Goal: Information Seeking & Learning: Learn about a topic

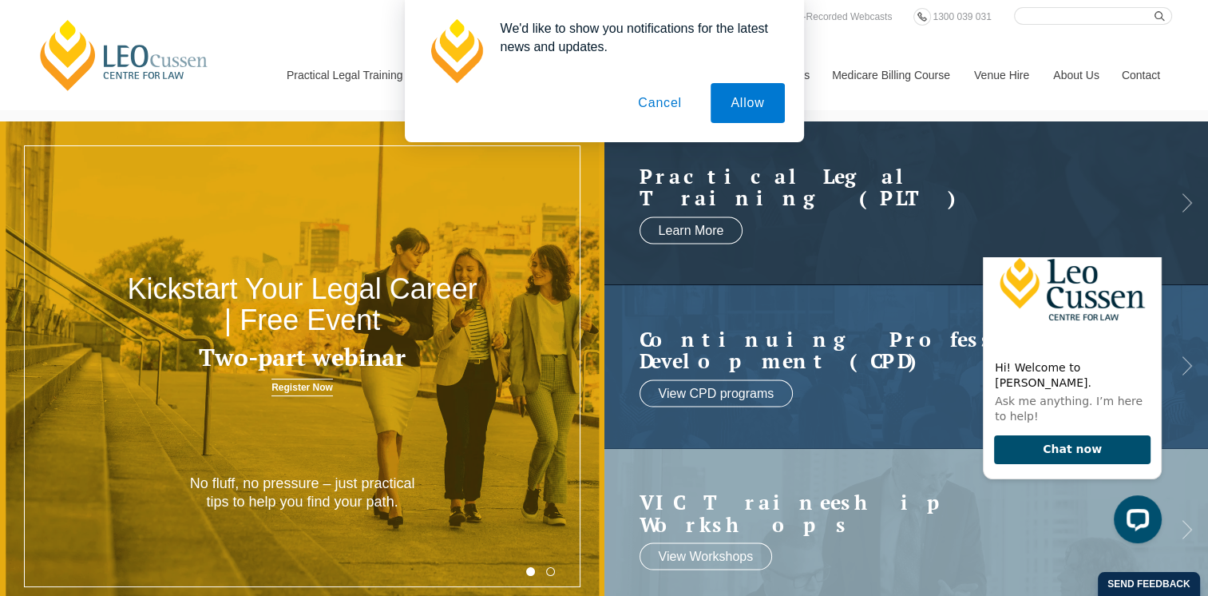
click at [677, 104] on button "Cancel" at bounding box center [660, 103] width 84 height 40
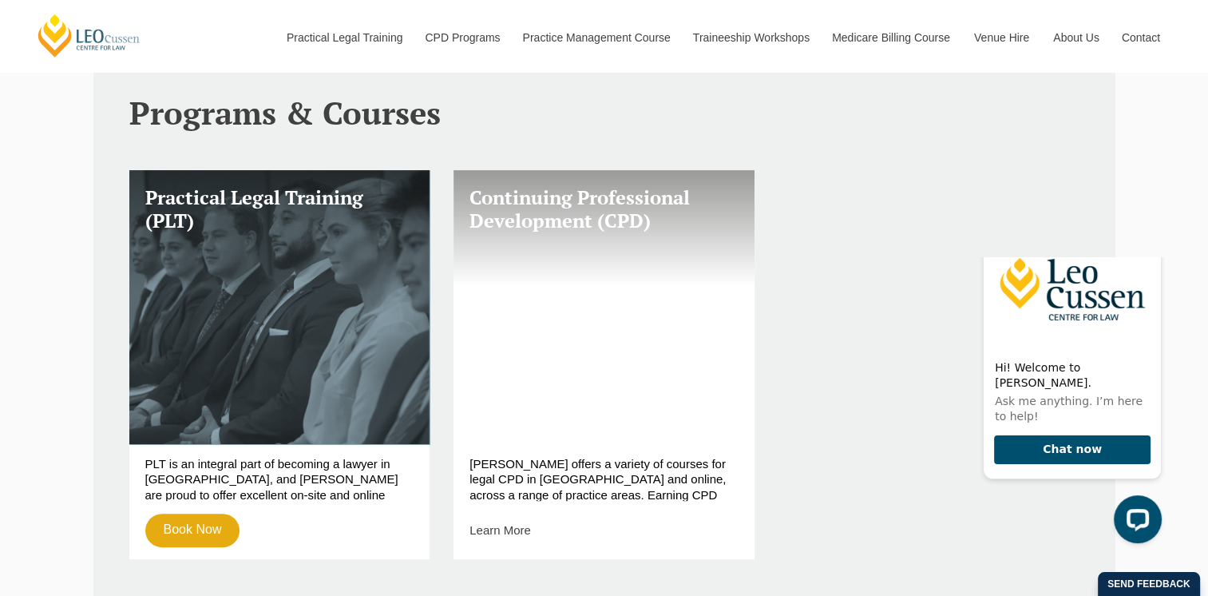
scroll to position [559, 0]
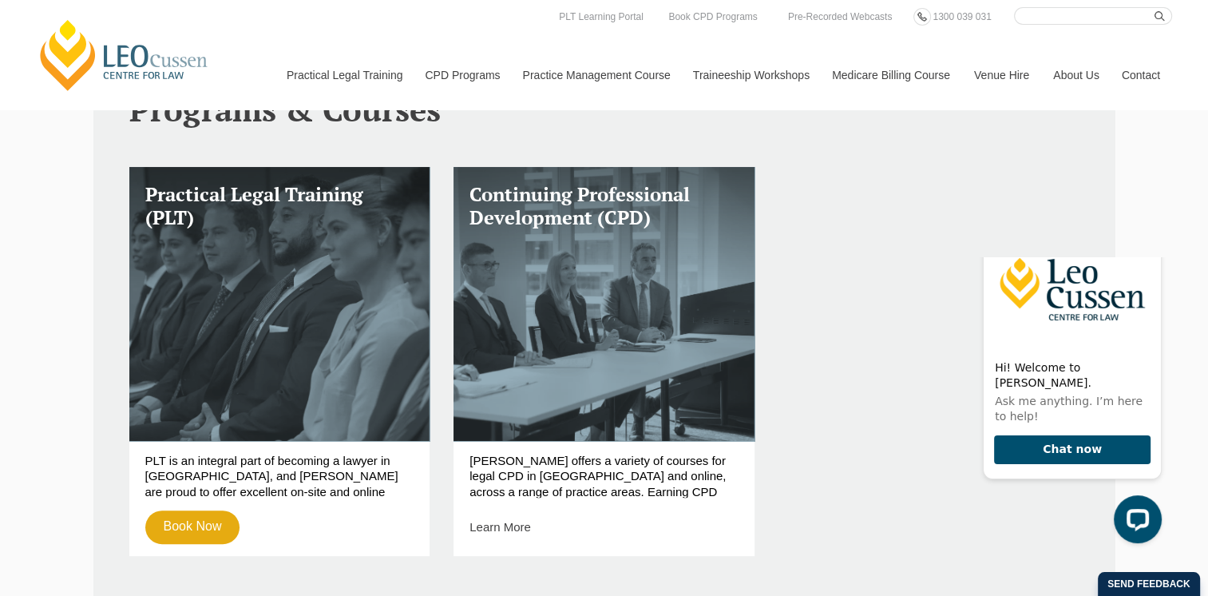
click at [807, 379] on div "Practical Legal Training (PLT) PLT is an integral part of becoming a lawyer in …" at bounding box center [604, 371] width 974 height 409
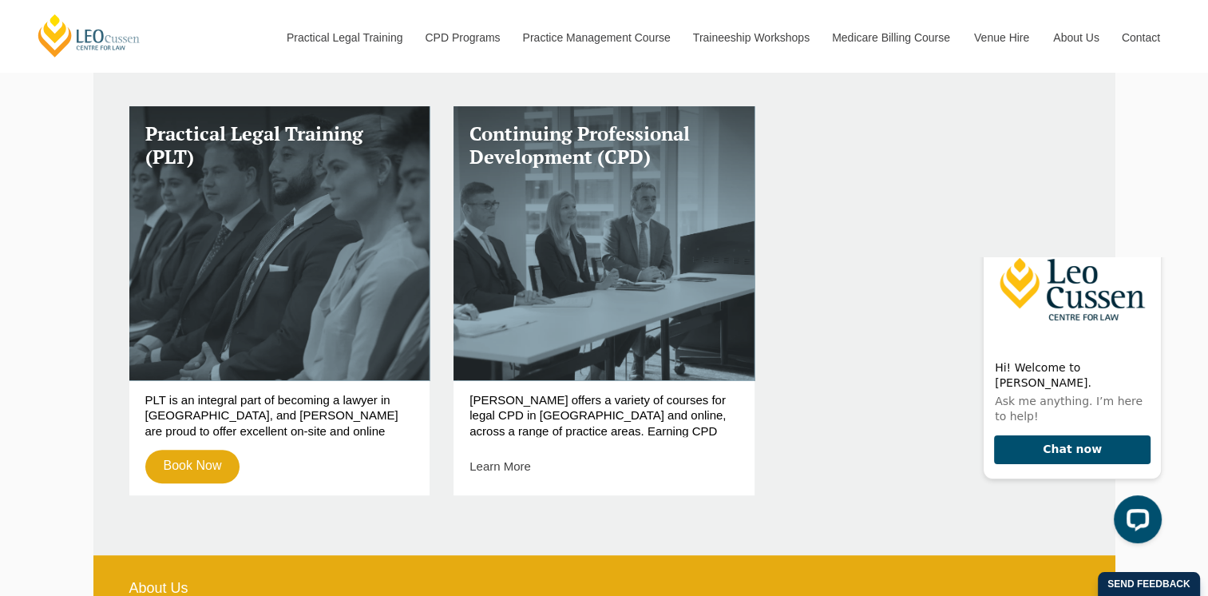
scroll to position [719, 0]
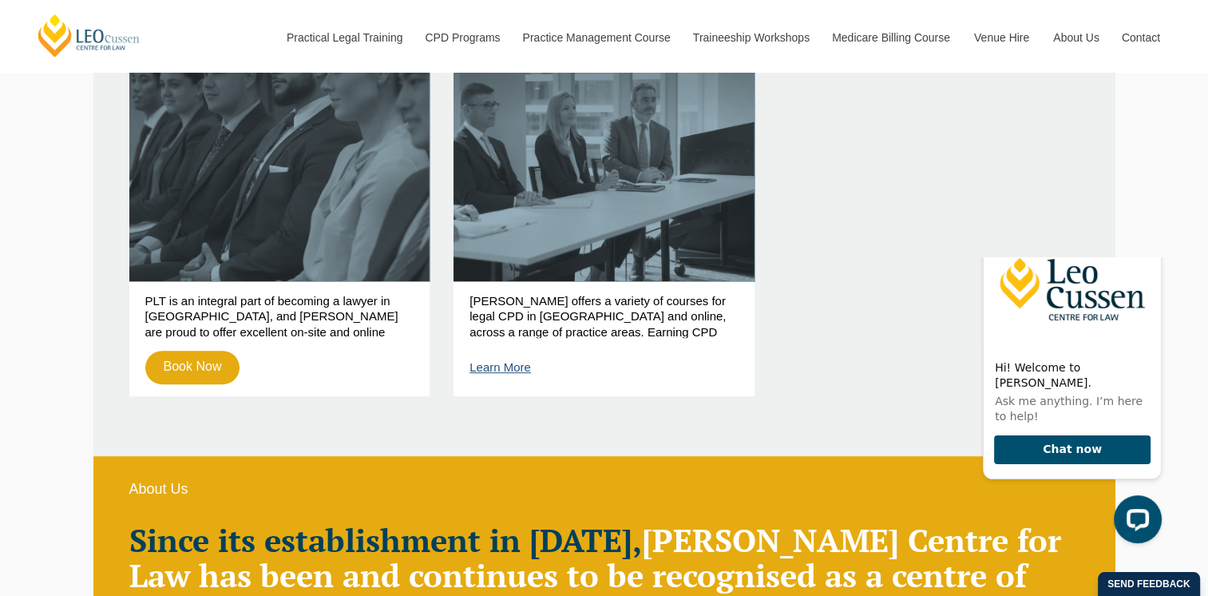
click at [505, 370] on link "Learn More" at bounding box center [500, 367] width 61 height 14
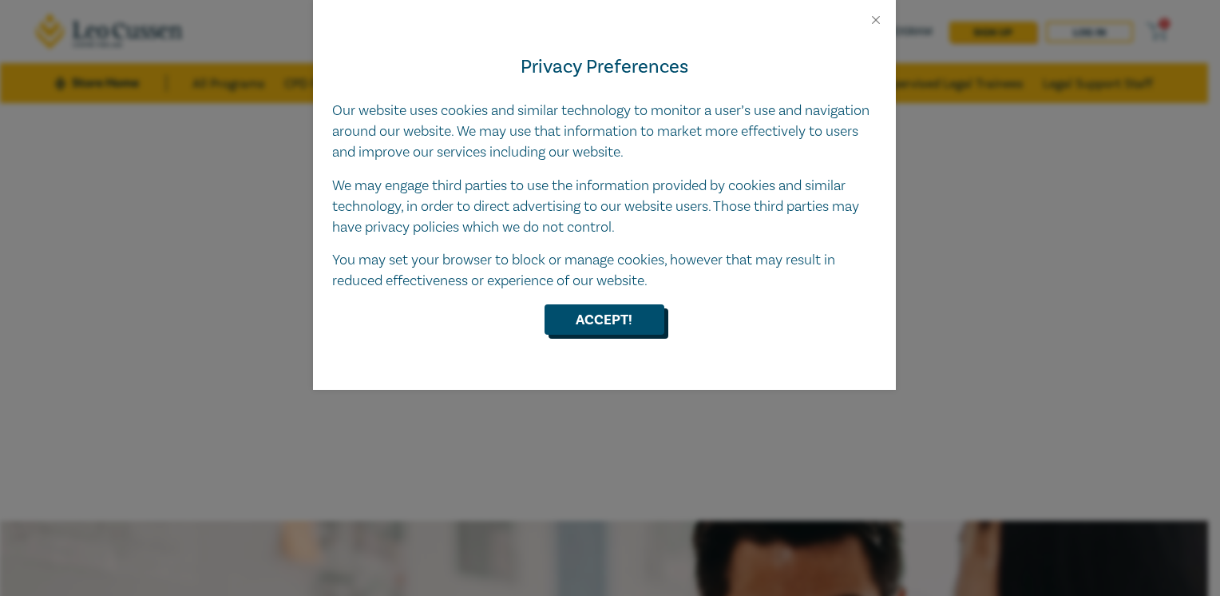
click at [621, 304] on button "Accept!" at bounding box center [605, 319] width 120 height 30
